Goal: Task Accomplishment & Management: Manage account settings

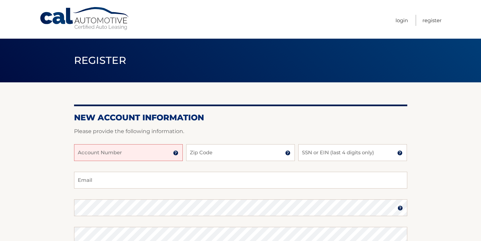
click at [132, 156] on input "Account Number" at bounding box center [128, 152] width 109 height 17
type input "44455979621"
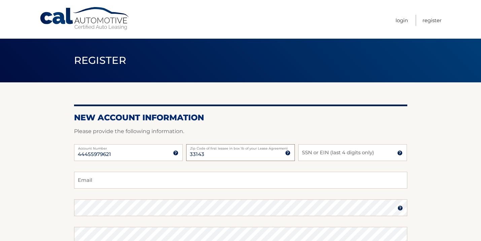
type input "33143"
type input "1223"
click at [176, 156] on input "44455979621" at bounding box center [128, 152] width 109 height 17
click at [174, 152] on img at bounding box center [175, 153] width 5 height 5
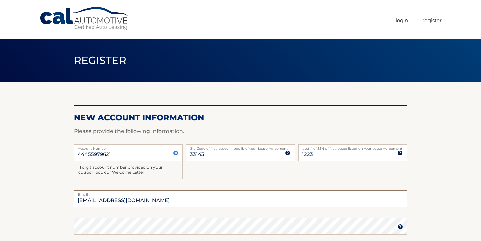
type input "palmercamille95@gmail.com"
click at [194, 174] on div "44455979621 Account Number 11 digit account number provided on your coupon book…" at bounding box center [240, 167] width 333 height 46
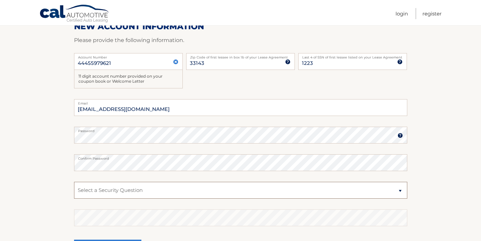
scroll to position [95, 0]
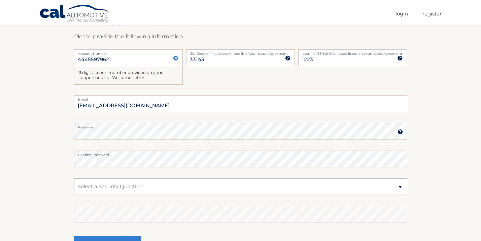
select select "2"
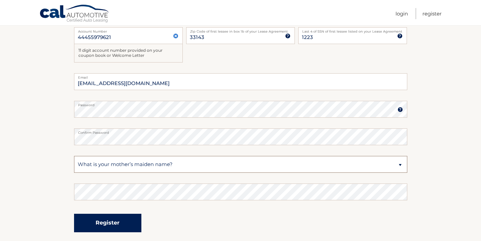
scroll to position [117, 0]
click at [95, 225] on button "Register" at bounding box center [107, 224] width 67 height 19
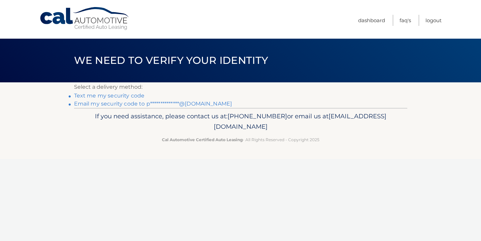
click at [136, 96] on link "Text me my security code" at bounding box center [109, 96] width 71 height 6
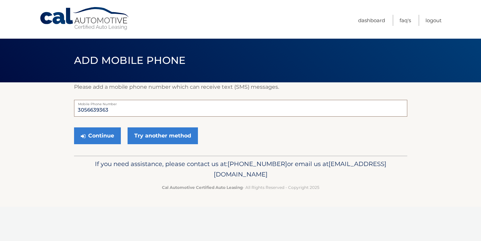
click at [127, 113] on input "3056639363" at bounding box center [240, 108] width 333 height 17
type input "3059151284"
click at [104, 139] on button "Continue" at bounding box center [97, 136] width 47 height 17
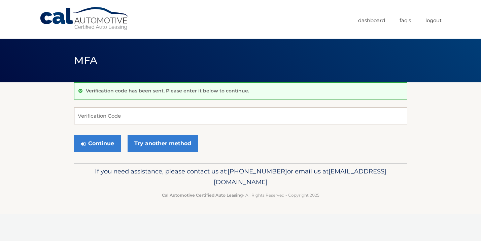
click at [129, 119] on input "Verification Code" at bounding box center [240, 116] width 333 height 17
type input "284435"
click at [108, 143] on button "Continue" at bounding box center [97, 143] width 47 height 17
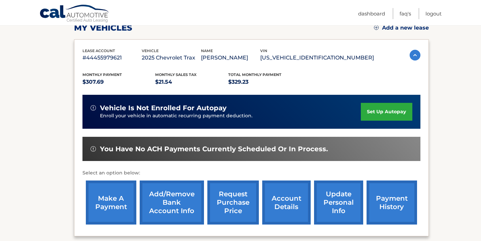
scroll to position [102, 0]
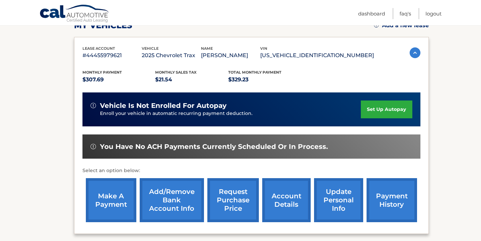
click at [372, 109] on link "set up autopay" at bounding box center [386, 110] width 51 height 18
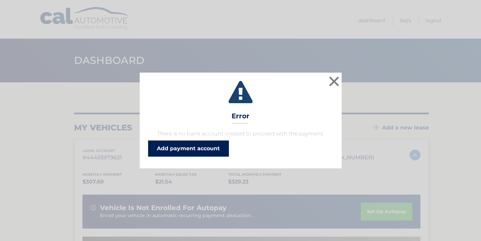
click at [193, 146] on link "Add payment account" at bounding box center [188, 149] width 81 height 16
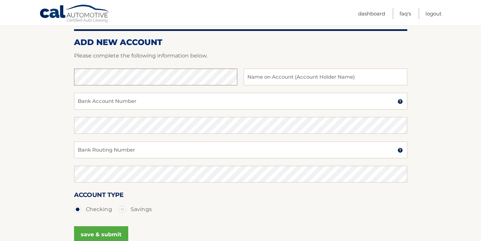
scroll to position [77, 0]
type input "[PERSON_NAME]"
click at [190, 107] on input "Bank Account Number" at bounding box center [240, 101] width 333 height 17
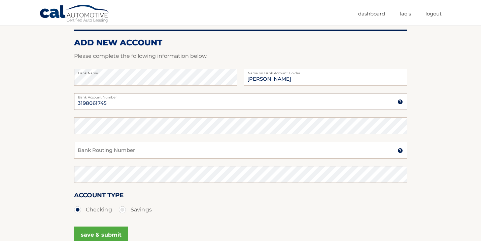
type input "3198061745"
click at [93, 148] on input "Bank Routing Number" at bounding box center [240, 150] width 333 height 17
drag, startPoint x: 110, startPoint y: 155, endPoint x: 67, endPoint y: 153, distance: 43.5
click at [67, 153] on section "Account Overview | Set Up Account Info ADD NEW ACCOUNT Please complete the foll…" at bounding box center [240, 133] width 481 height 257
type input "266086554"
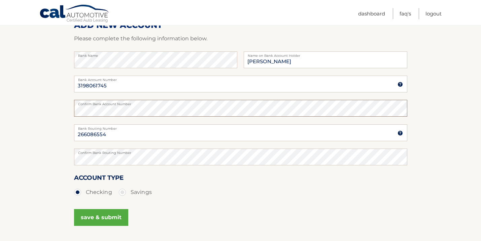
scroll to position [103, 0]
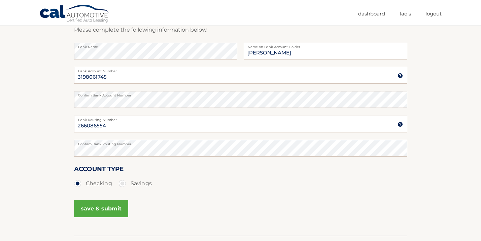
click at [110, 206] on button "save & submit" at bounding box center [101, 209] width 54 height 17
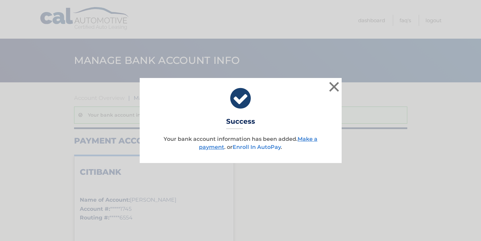
click at [243, 147] on link "Enroll In AutoPay" at bounding box center [257, 147] width 48 height 6
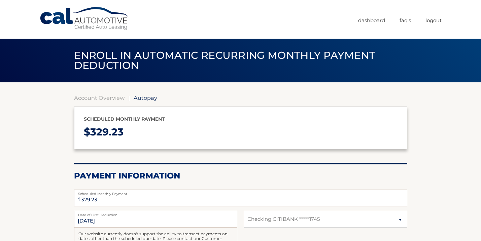
select select "NTljMDgyOTctMTdmNy00NzY3LTgxZWItNjdiZjQ1Yzk4MzFj"
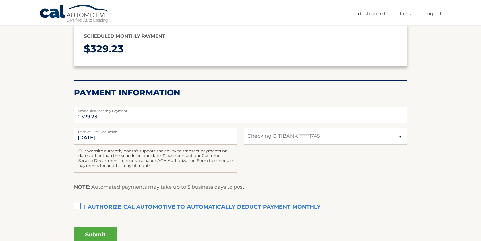
scroll to position [92, 0]
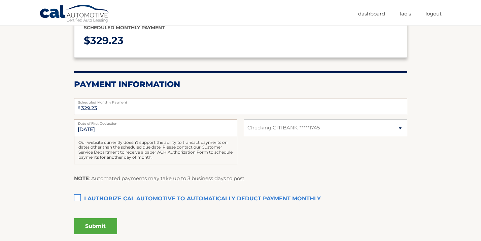
click at [79, 196] on label "I authorize cal automotive to automatically deduct payment monthly This checkbo…" at bounding box center [240, 199] width 333 height 13
click at [0, 0] on input "I authorize cal automotive to automatically deduct payment monthly This checkbo…" at bounding box center [0, 0] width 0 height 0
click at [89, 227] on button "Submit" at bounding box center [95, 227] width 43 height 16
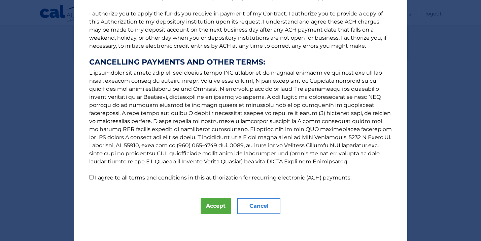
scroll to position [85, 0]
click at [274, 208] on button "Cancel" at bounding box center [258, 206] width 43 height 16
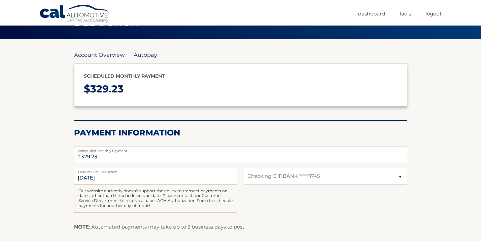
scroll to position [125, 0]
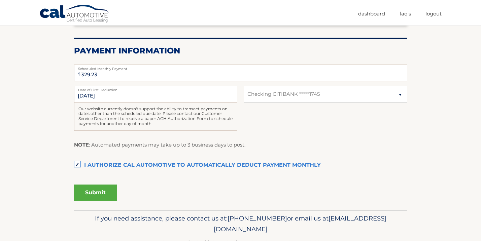
click at [110, 190] on button "Submit" at bounding box center [95, 193] width 43 height 16
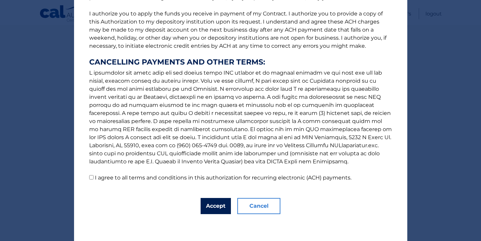
scroll to position [85, 0]
click at [225, 209] on button "Accept" at bounding box center [216, 206] width 30 height 16
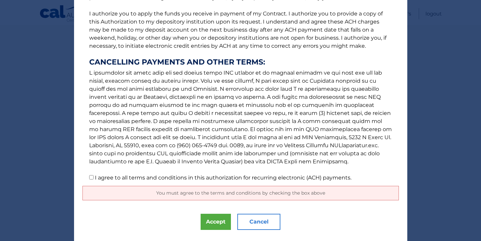
click at [151, 180] on label "I agree to all terms and conditions in this authorization for recurring electro…" at bounding box center [223, 178] width 257 height 6
click at [94, 180] on input "I agree to all terms and conditions in this authorization for recurring electro…" at bounding box center [91, 177] width 4 height 4
checkbox input "true"
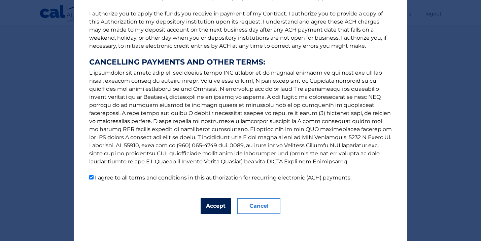
click at [224, 207] on button "Accept" at bounding box center [216, 206] width 30 height 16
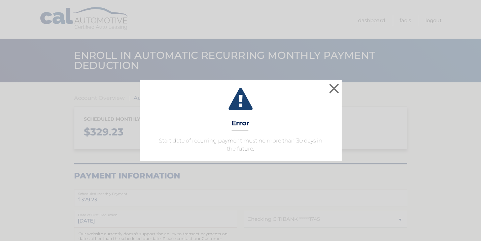
select select "NTljMDgyOTctMTdmNy00NzY3LTgxZWItNjdiZjQ1Yzk4MzFj"
click at [330, 88] on button "×" at bounding box center [334, 88] width 13 height 13
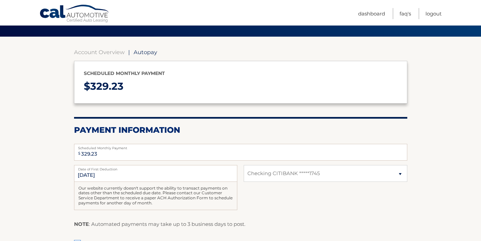
scroll to position [59, 0]
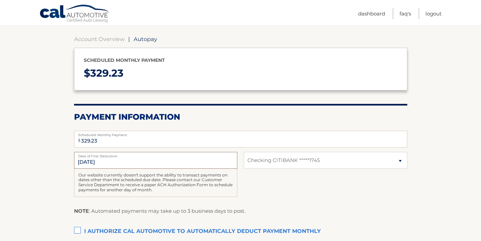
click at [222, 163] on input "9/25/2025" at bounding box center [155, 160] width 163 height 17
click at [103, 162] on input "9/25/2025" at bounding box center [155, 160] width 163 height 17
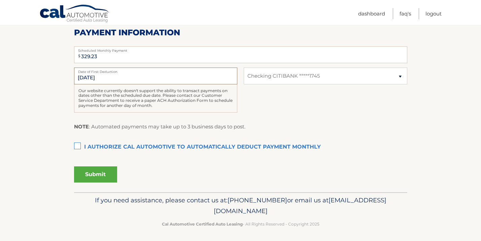
scroll to position [77, 0]
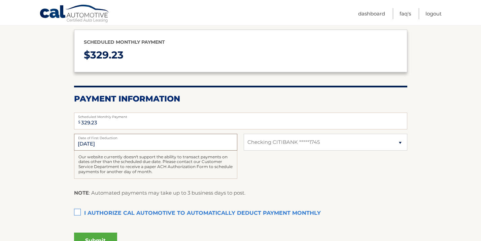
click at [91, 140] on input "9/25/2025" at bounding box center [155, 142] width 163 height 17
click at [85, 143] on input "9/25/2025" at bounding box center [155, 142] width 163 height 17
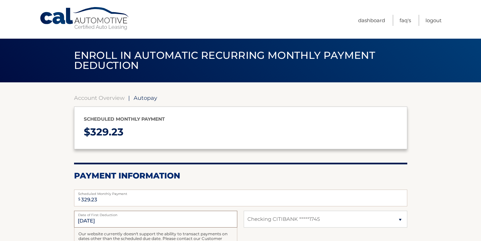
scroll to position [0, 0]
click at [100, 98] on link "Account Overview" at bounding box center [99, 98] width 51 height 7
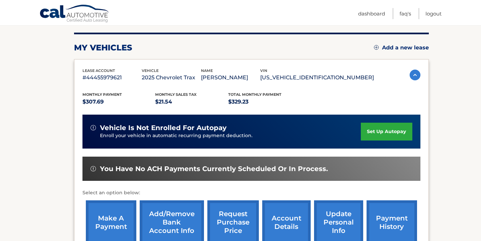
scroll to position [88, 0]
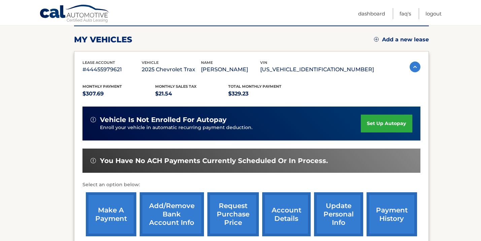
click at [106, 214] on link "make a payment" at bounding box center [111, 215] width 51 height 44
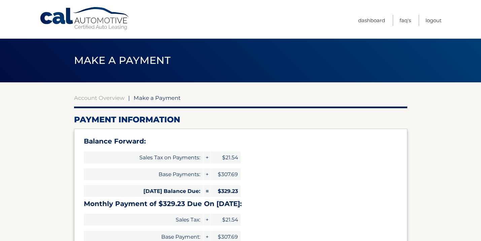
select select "NTljMDgyOTctMTdmNy00NzY3LTgxZWItNjdiZjQ1Yzk4MzFj"
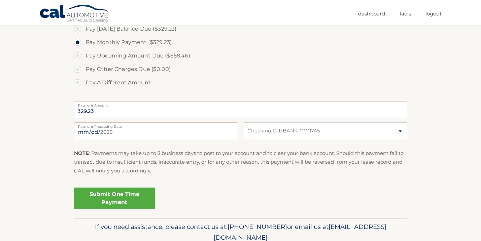
scroll to position [257, 0]
click at [130, 195] on link "Submit One Time Payment" at bounding box center [114, 198] width 81 height 22
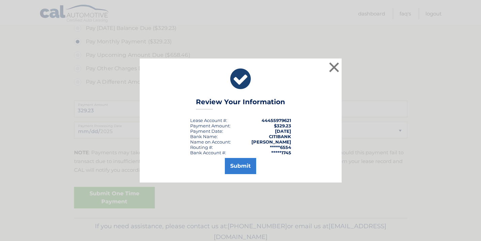
click at [241, 166] on button "Submit" at bounding box center [240, 166] width 31 height 16
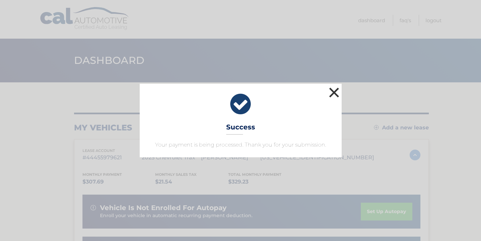
click at [331, 89] on button "×" at bounding box center [334, 92] width 13 height 13
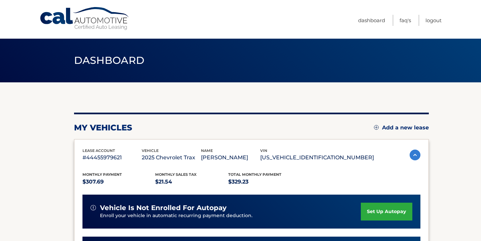
scroll to position [86, 0]
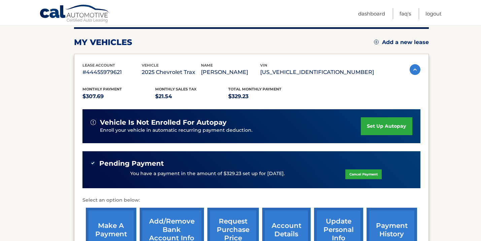
click at [370, 127] on link "set up autopay" at bounding box center [386, 127] width 51 height 18
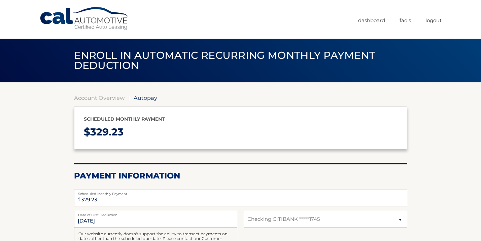
select select "NTljMDgyOTctMTdmNy00NzY3LTgxZWItNjdiZjQ1Yzk4MzFj"
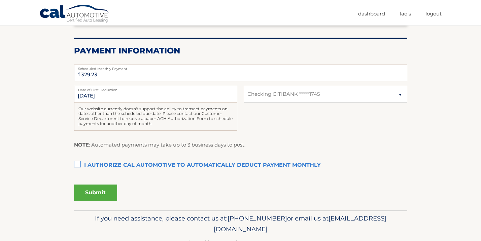
scroll to position [132, 0]
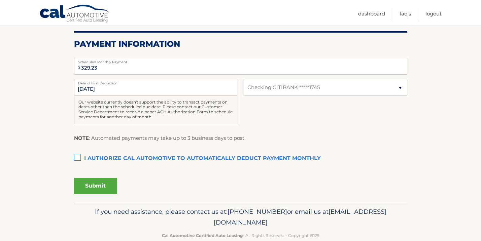
click at [76, 157] on label "I authorize cal automotive to automatically deduct payment monthly This checkbo…" at bounding box center [240, 158] width 333 height 13
click at [0, 0] on input "I authorize cal automotive to automatically deduct payment monthly This checkbo…" at bounding box center [0, 0] width 0 height 0
click at [99, 183] on button "Submit" at bounding box center [95, 186] width 43 height 16
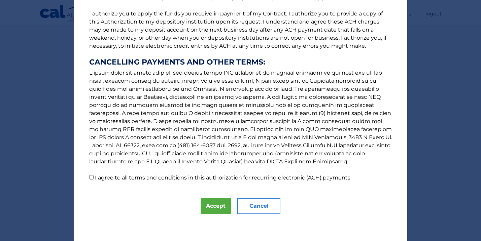
scroll to position [85, 0]
click at [95, 179] on label "I agree to all terms and conditions in this authorization for recurring electro…" at bounding box center [223, 178] width 257 height 6
click at [94, 179] on input "I agree to all terms and conditions in this authorization for recurring electro…" at bounding box center [91, 177] width 4 height 4
checkbox input "true"
click at [220, 212] on button "Accept" at bounding box center [216, 206] width 30 height 16
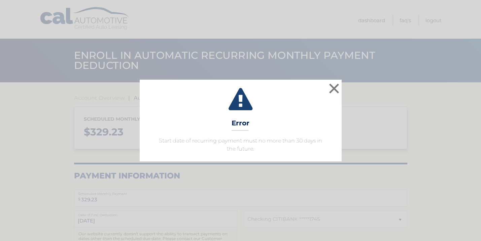
select select "NTljMDgyOTctMTdmNy00NzY3LTgxZWItNjdiZjQ1Yzk4MzFj"
click at [331, 89] on button "×" at bounding box center [334, 88] width 13 height 13
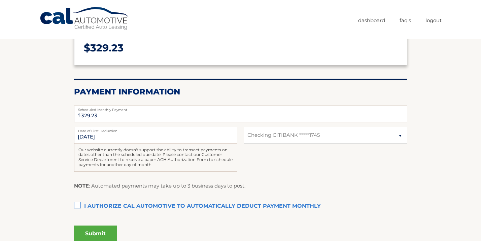
scroll to position [112, 0]
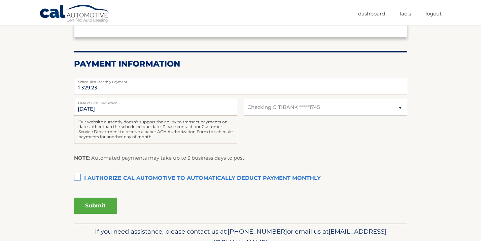
click at [98, 103] on label "Date of First Deduction" at bounding box center [155, 101] width 163 height 5
click at [98, 103] on input "[DATE]" at bounding box center [155, 107] width 163 height 17
click at [98, 103] on label "Date of First Deduction" at bounding box center [155, 101] width 163 height 5
click at [98, 103] on input "[DATE]" at bounding box center [155, 107] width 163 height 17
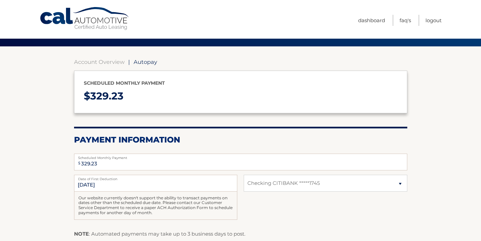
scroll to position [84, 0]
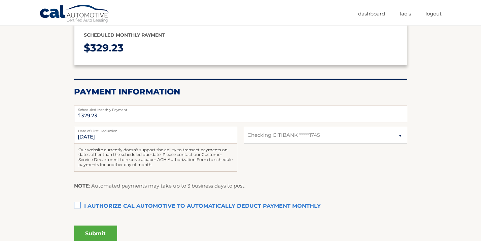
click at [68, 125] on section "Account Overview | Autopay Scheduled monthly payment $ 329.23 Payment Informati…" at bounding box center [240, 125] width 481 height 254
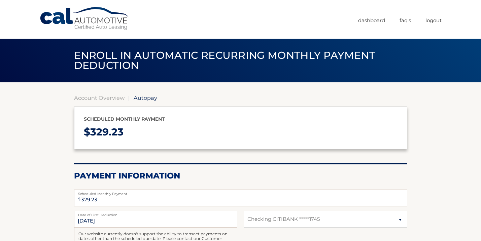
scroll to position [0, 0]
click at [116, 23] on link "Cal Automotive" at bounding box center [84, 19] width 91 height 24
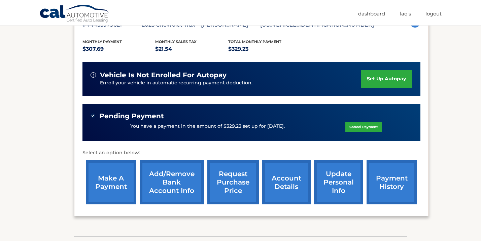
scroll to position [133, 0]
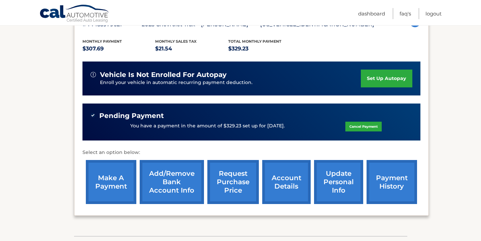
click at [260, 27] on p "[PERSON_NAME]" at bounding box center [230, 24] width 59 height 9
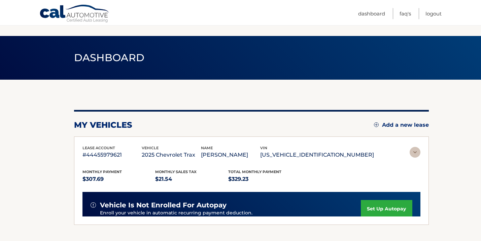
scroll to position [0, 0]
